Goal: Task Accomplishment & Management: Use online tool/utility

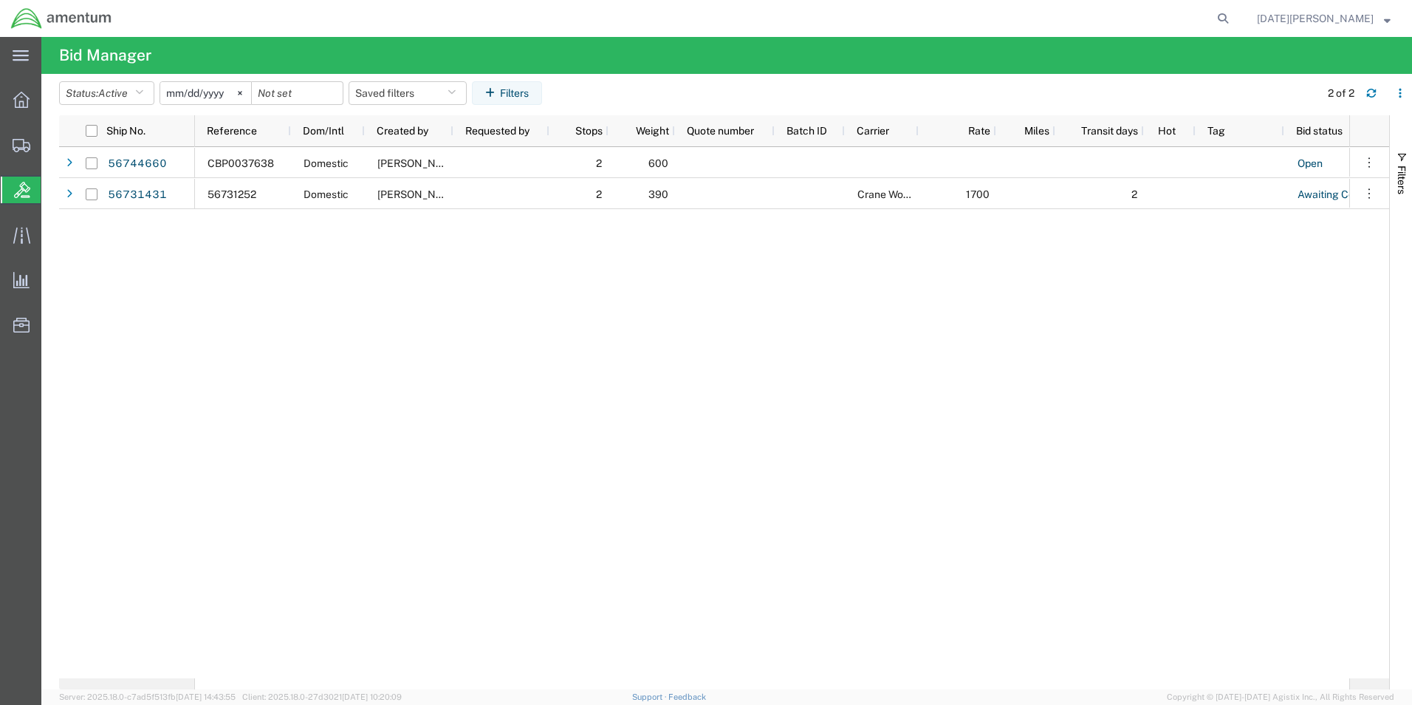
click at [307, 380] on div "Open 8 600 Domestic [PERSON_NAME] 2 CBP0037638 2 Awaiting Confirmation 7 1700 C…" at bounding box center [772, 412] width 1154 height 531
click at [0, 0] on span "Create from Template" at bounding box center [0, 0] width 0 height 0
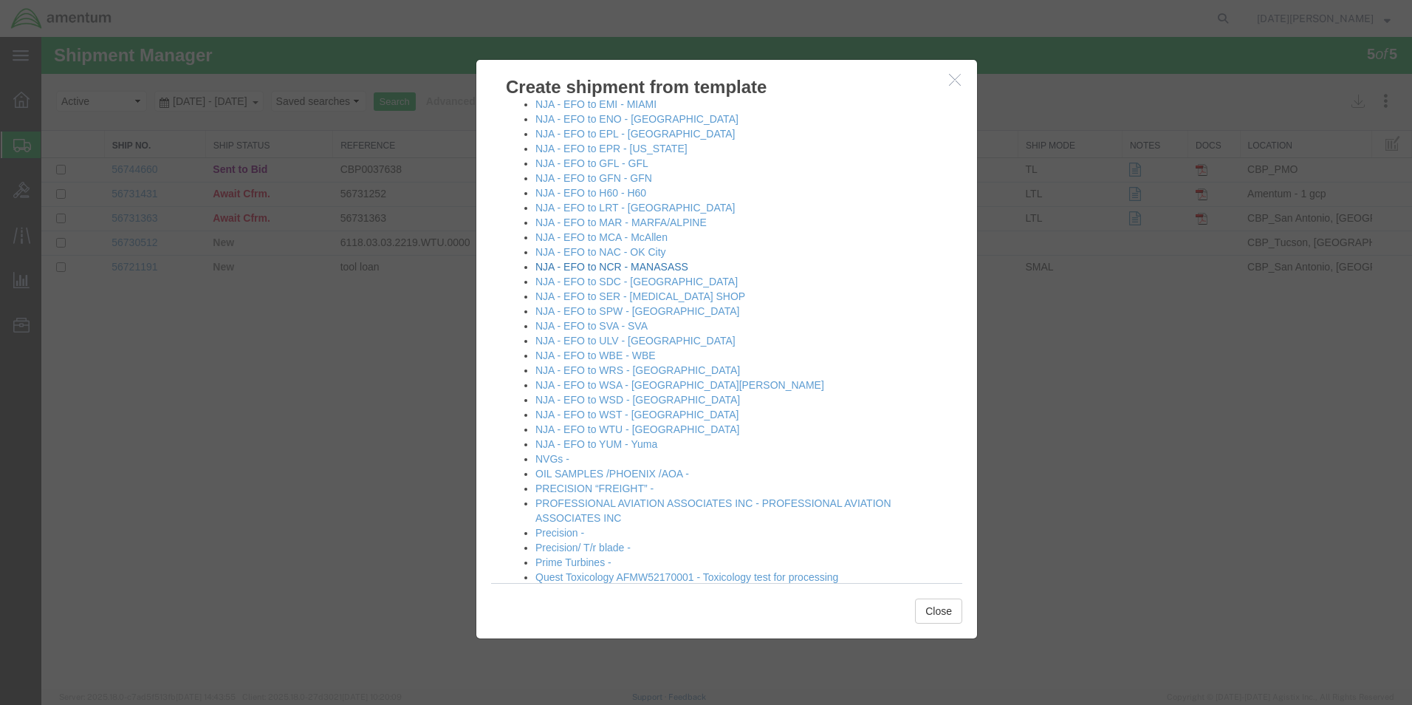
scroll to position [886, 0]
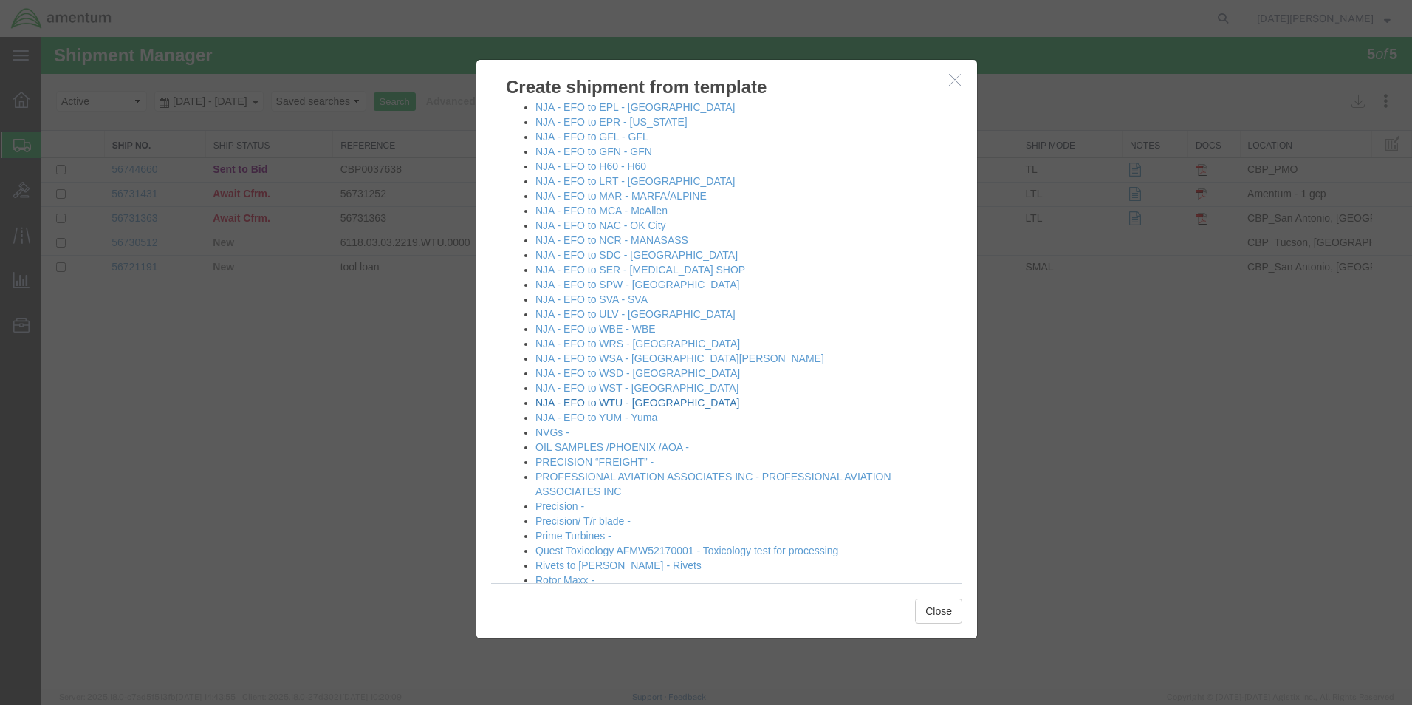
click at [620, 403] on link "NJA - EFO to WTU - [GEOGRAPHIC_DATA]" at bounding box center [638, 403] width 204 height 12
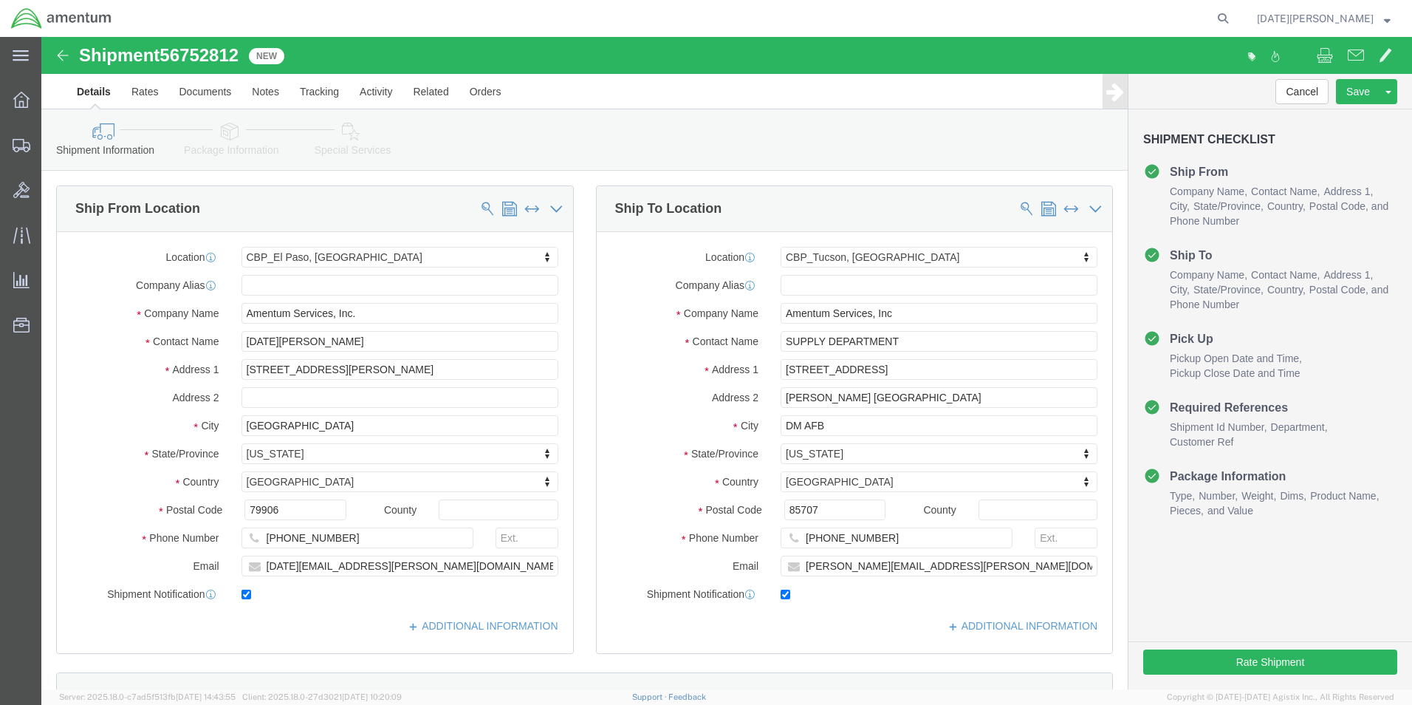
select select "49939"
select select "49949"
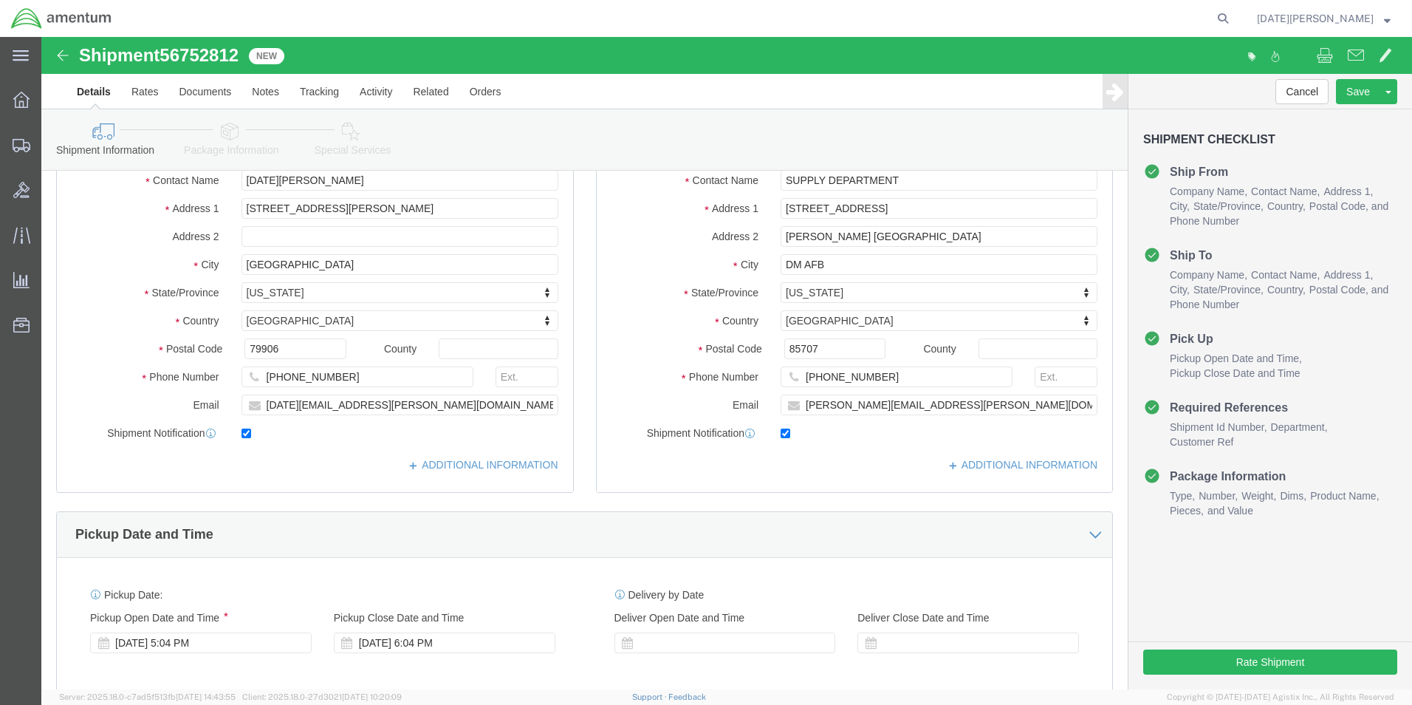
scroll to position [517, 0]
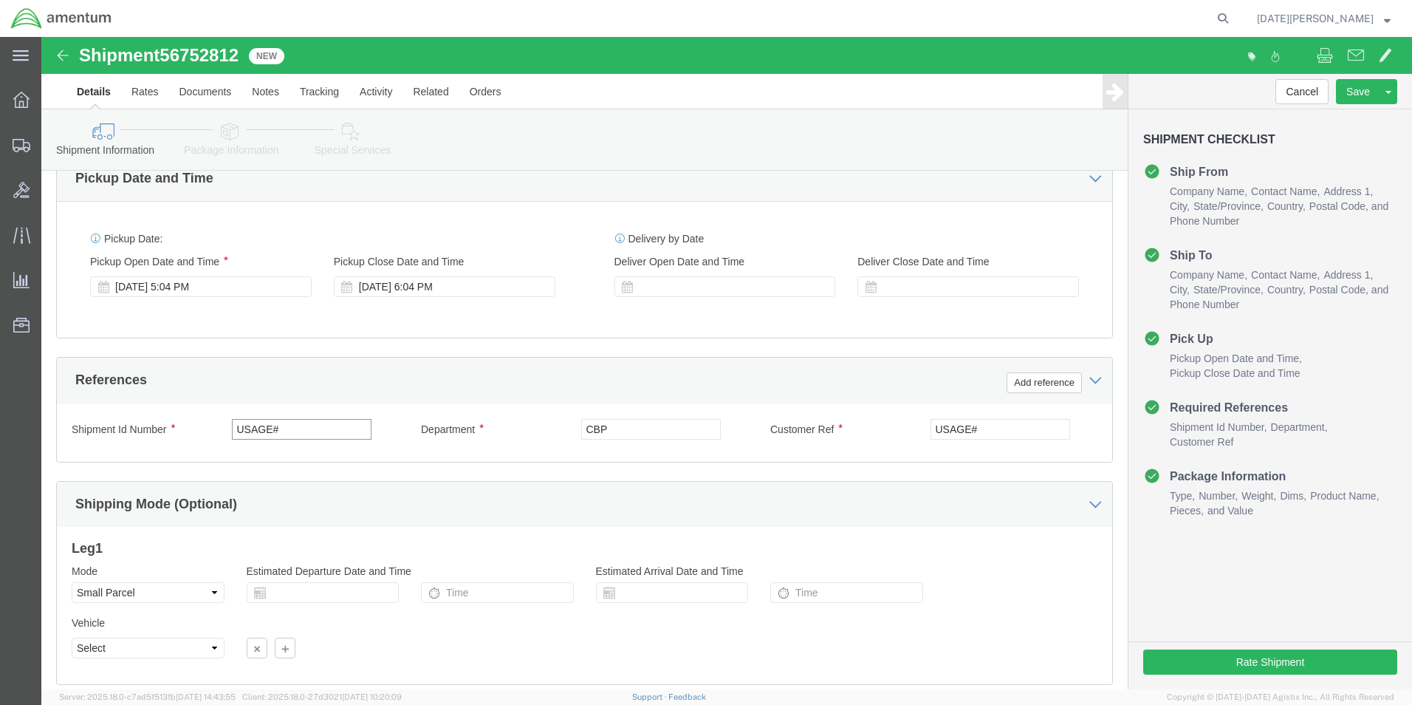
drag, startPoint x: 287, startPoint y: 385, endPoint x: 51, endPoint y: 383, distance: 235.6
click div "Shipment Id Number USAGE#"
type input "96281"
click input "USAGE#"
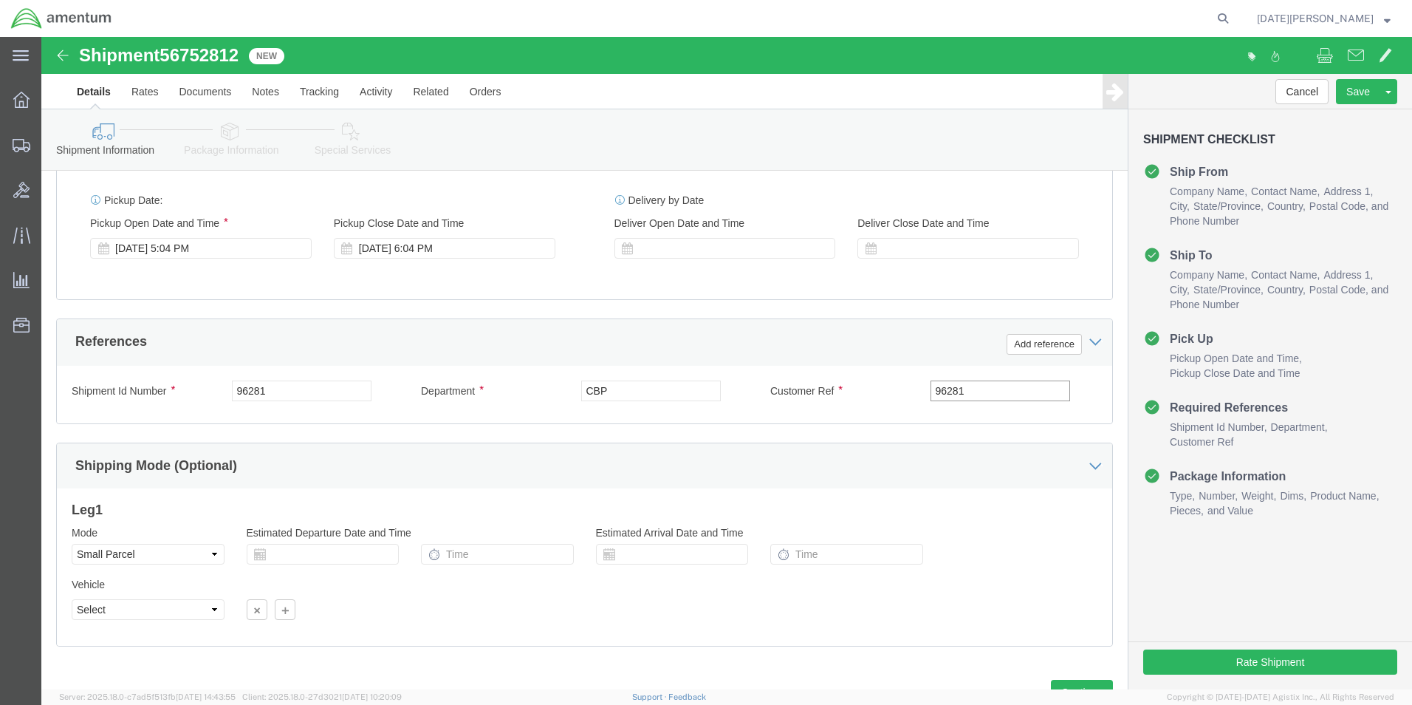
scroll to position [616, 0]
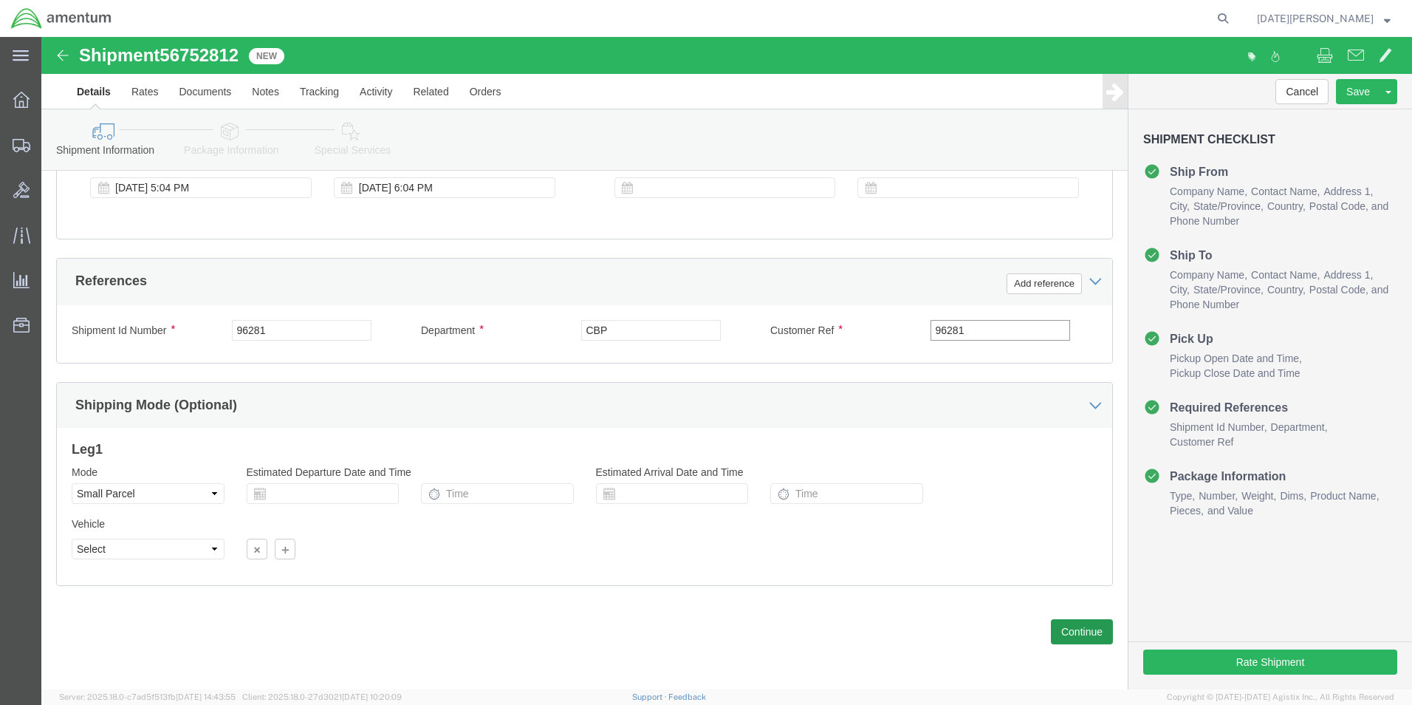
type input "96281"
click button "Continue"
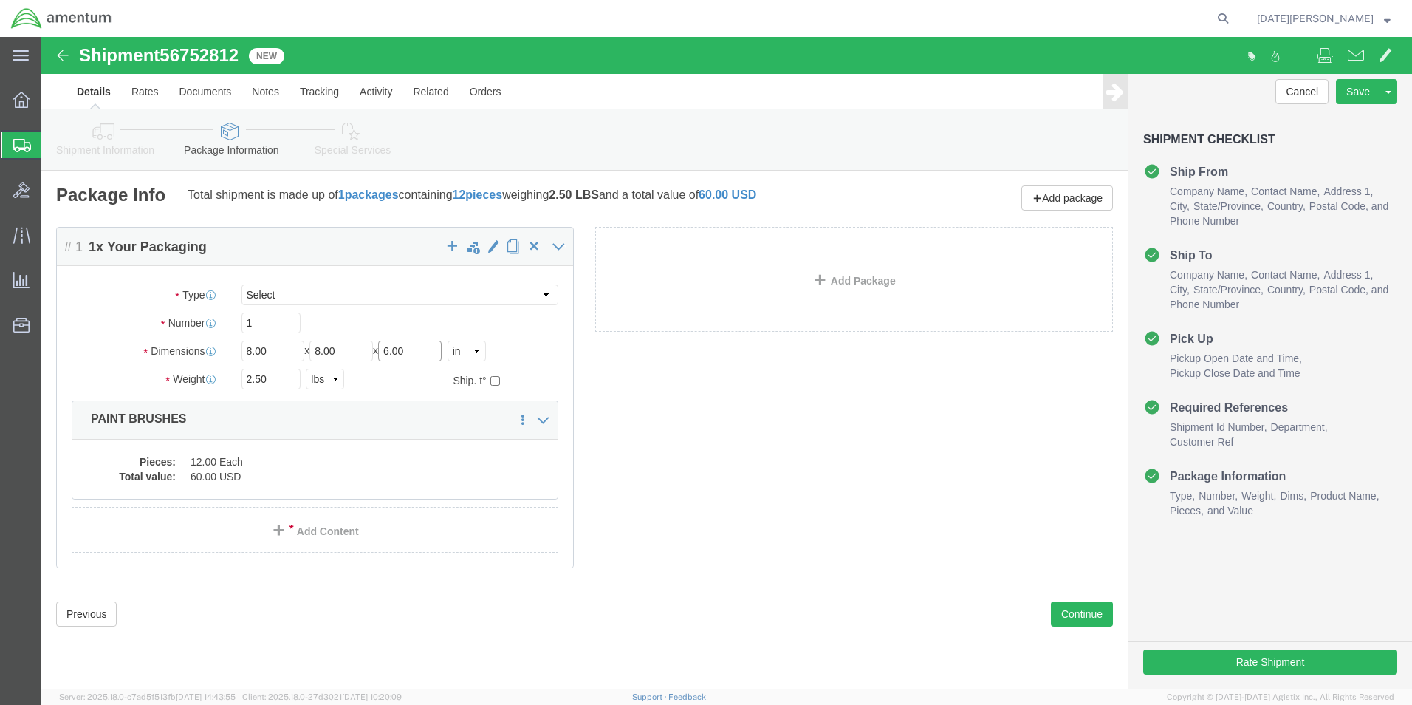
drag, startPoint x: 386, startPoint y: 310, endPoint x: 227, endPoint y: 320, distance: 159.1
click div "Length 8.00 x Width 8.00 x Height 6.00 Select cm ft in"
type input "8"
type input "1.10"
click dd "12.00 Each"
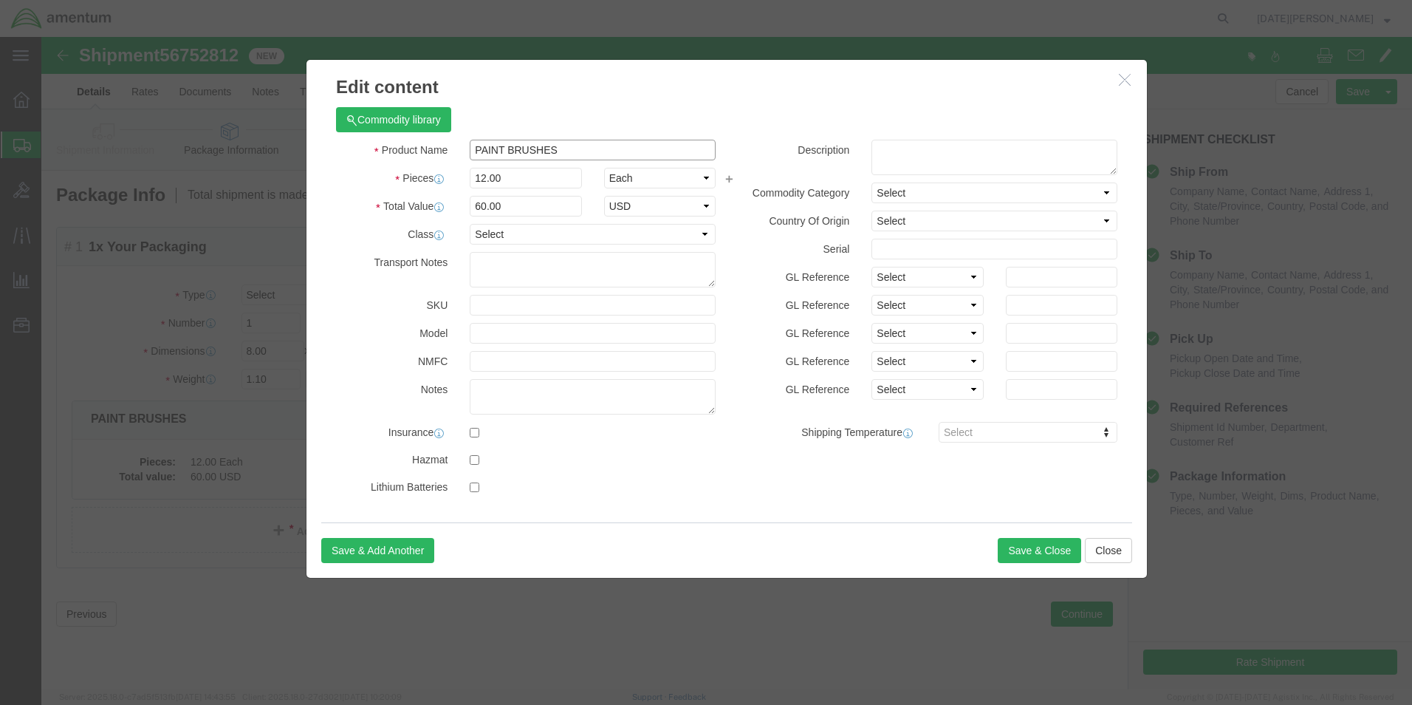
drag, startPoint x: 539, startPoint y: 119, endPoint x: 310, endPoint y: 126, distance: 229.1
click div "Product Name PAINT BRUSHES Pieces 12.00 Select Bag Barrels 100Board Feet Bottle…"
type input "OIL FILTER"
type input "1"
type input "5"
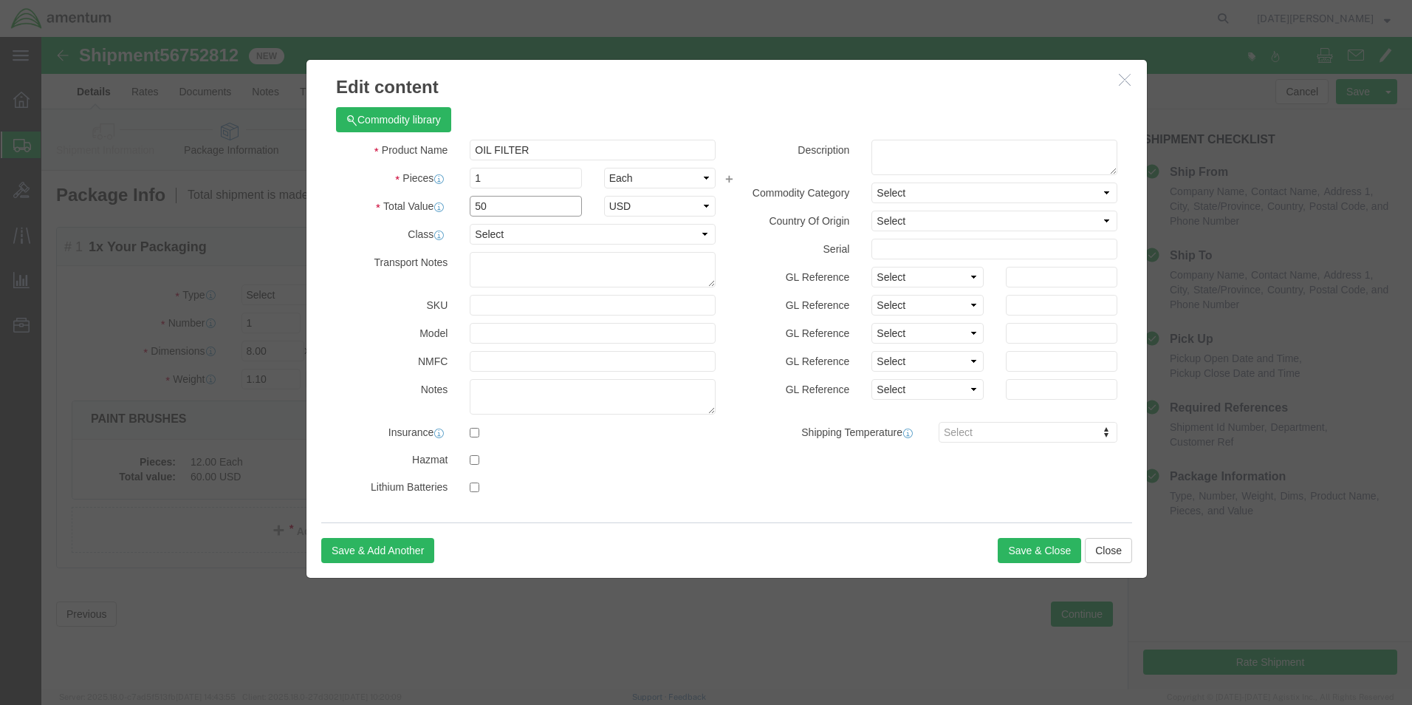
type input "50"
select select "USD"
click button "Save & Close"
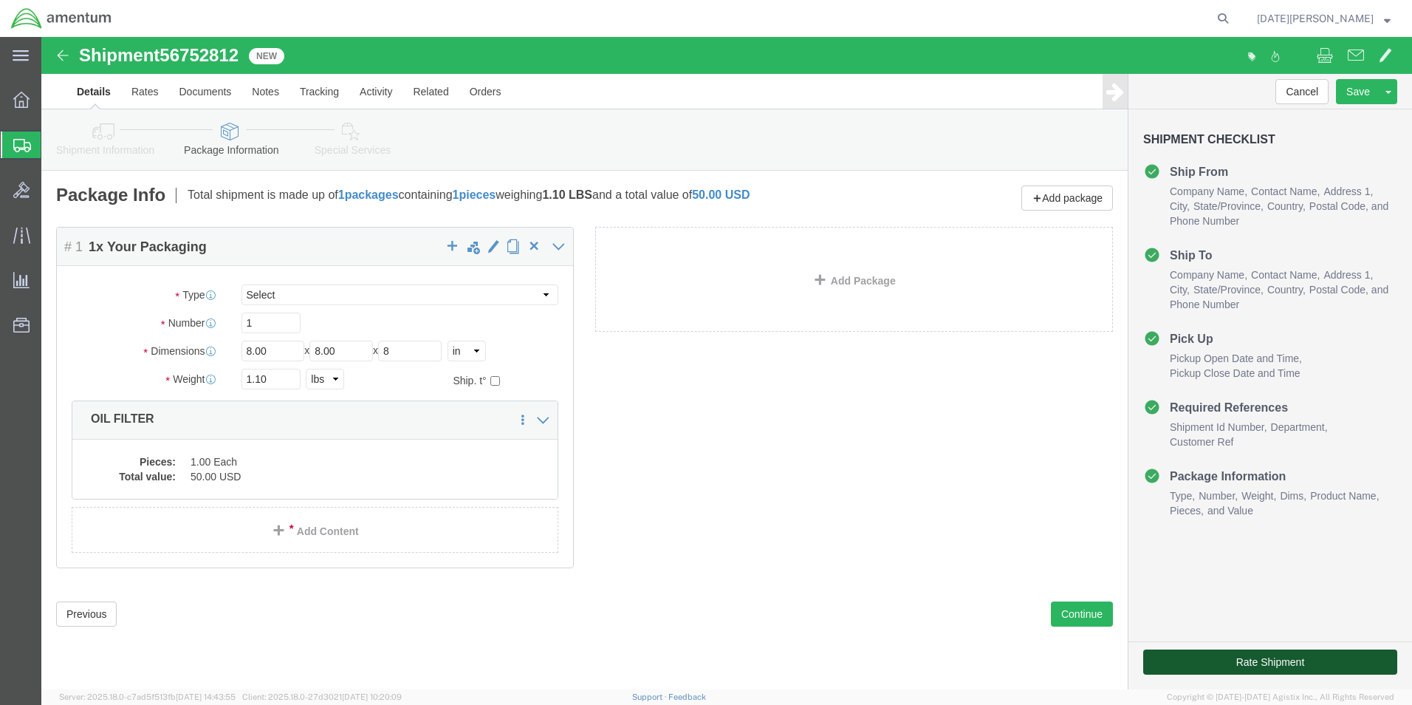
click button "Rate Shipment"
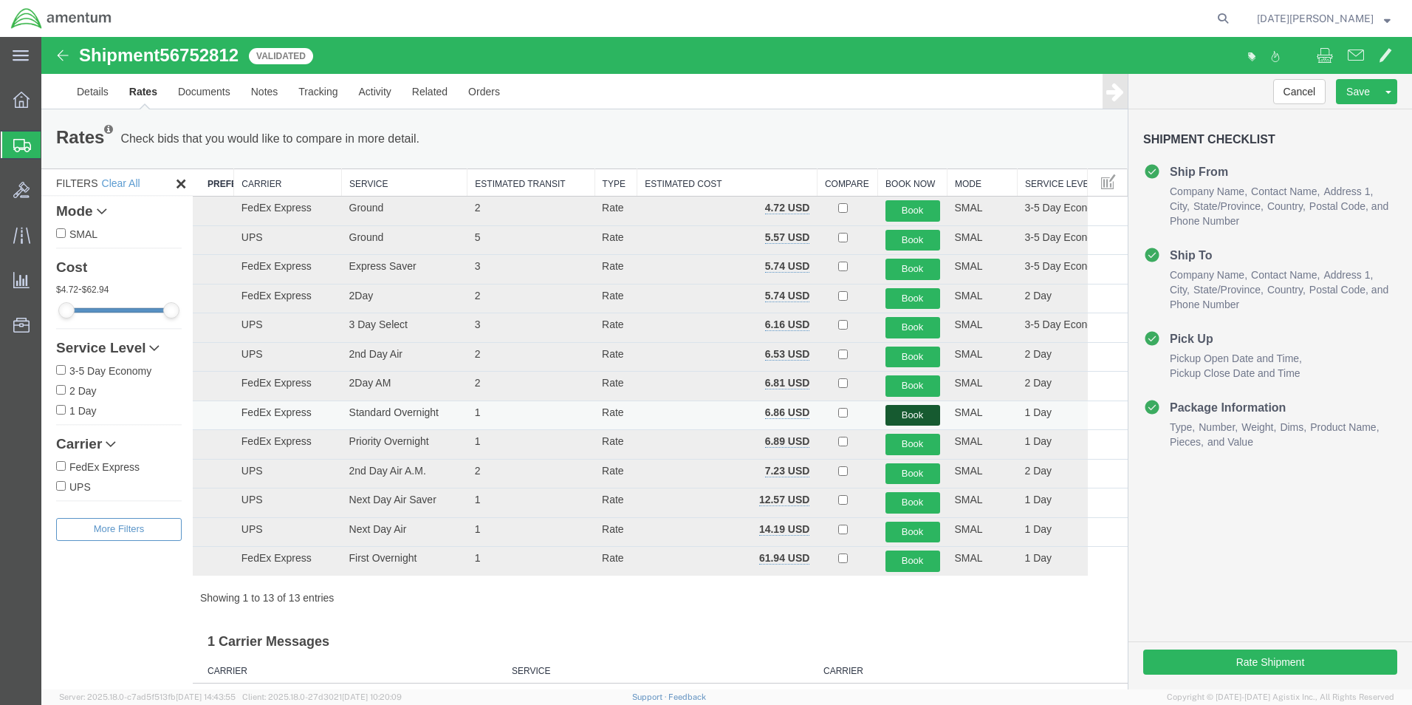
click at [887, 413] on button "Book" at bounding box center [913, 415] width 55 height 21
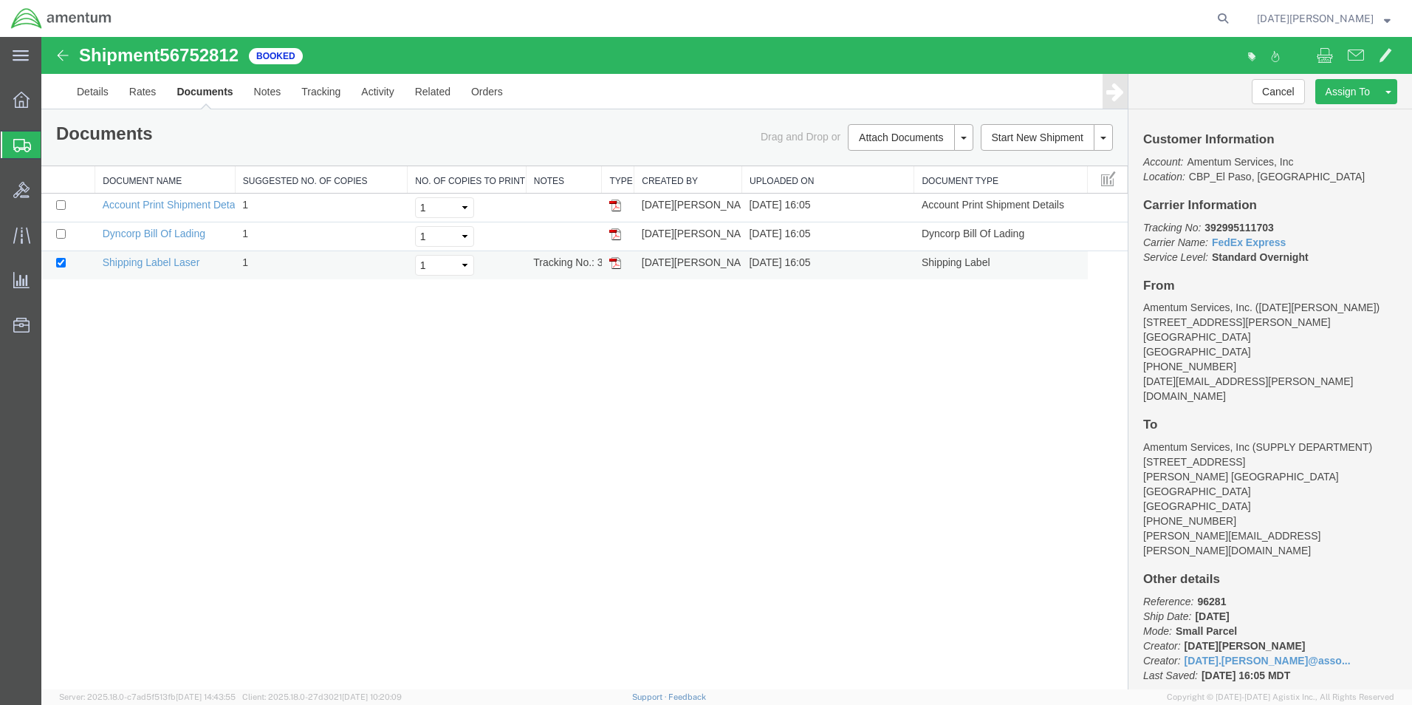
click at [615, 260] on img at bounding box center [615, 263] width 12 height 12
